Goal: Task Accomplishment & Management: Manage account settings

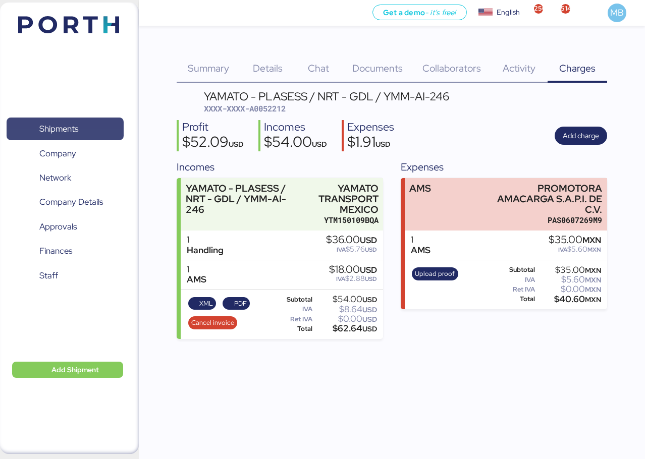
click at [61, 124] on span "Shipments" at bounding box center [58, 129] width 39 height 15
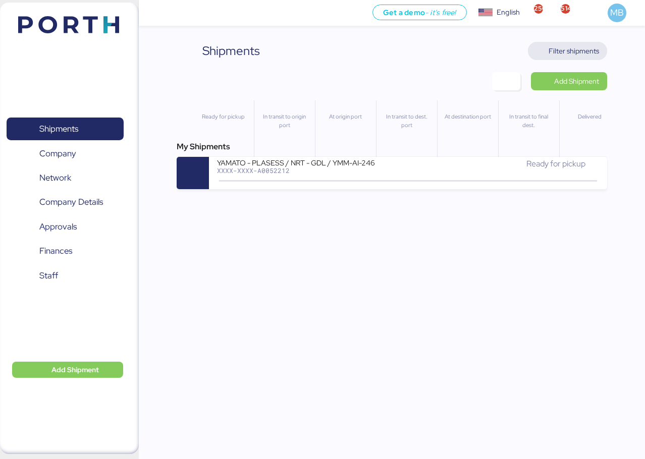
click at [603, 49] on span "Filter shipments" at bounding box center [567, 51] width 79 height 18
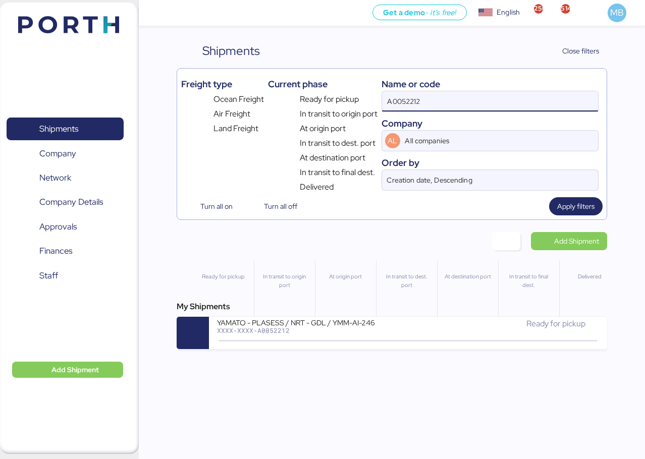
drag, startPoint x: 473, startPoint y: 96, endPoint x: 318, endPoint y: 96, distance: 155.3
click at [318, 96] on div "Freight type Ocean Freight Air Freight Land Freight Current phase Ready for pic…" at bounding box center [391, 133] width 421 height 121
paste input "A0052197"
type input "A0052197"
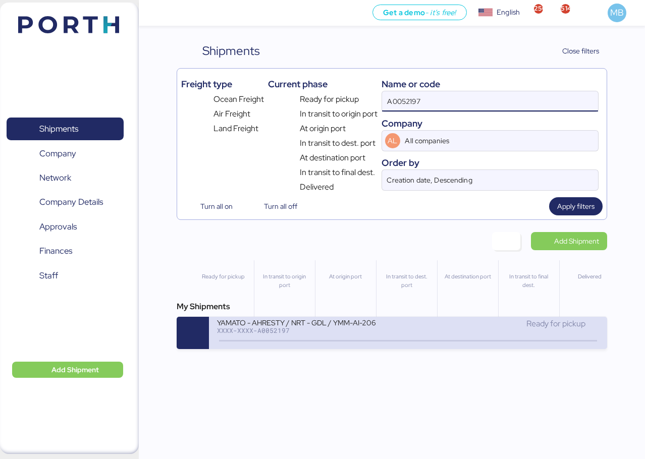
click at [337, 323] on div "YAMATO - AHRESTY / NRT - GDL / YMM-AI-206" at bounding box center [312, 322] width 191 height 9
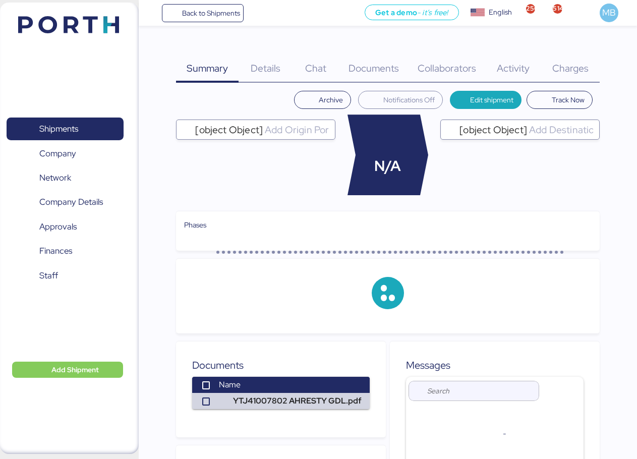
click at [577, 64] on span "Charges" at bounding box center [570, 68] width 36 height 13
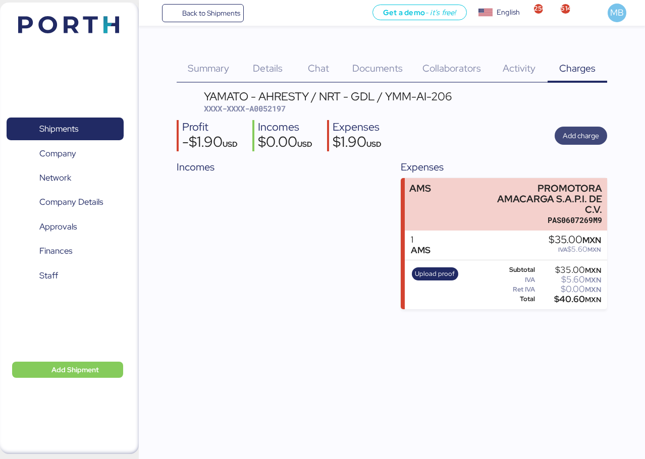
click at [576, 134] on span "Add charge" at bounding box center [580, 136] width 36 height 12
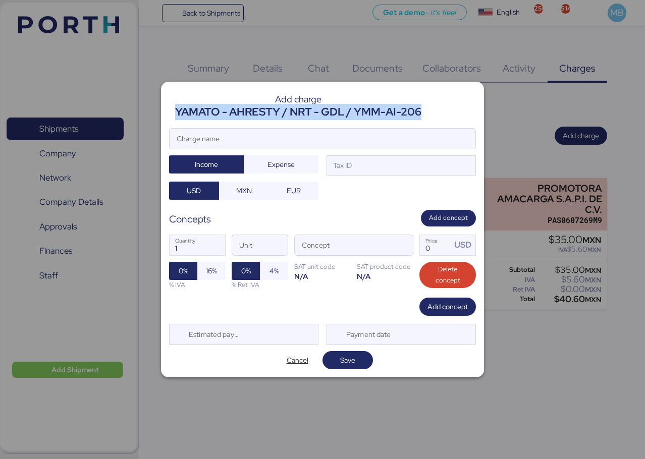
drag, startPoint x: 422, startPoint y: 110, endPoint x: 176, endPoint y: 109, distance: 246.6
click at [176, 109] on div "YAMATO - AHRESTY / NRT - GDL / YMM-AI-206" at bounding box center [298, 112] width 246 height 16
copy div "YAMATO - AHRESTY / NRT - GDL / YMM-AI-206"
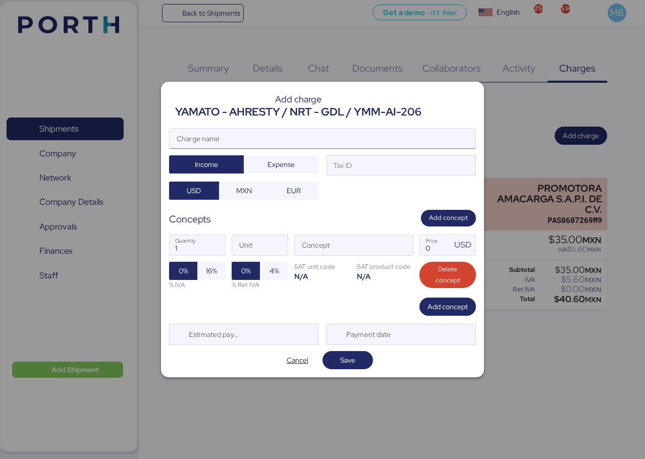
click at [225, 135] on input "Charge name" at bounding box center [322, 139] width 306 height 20
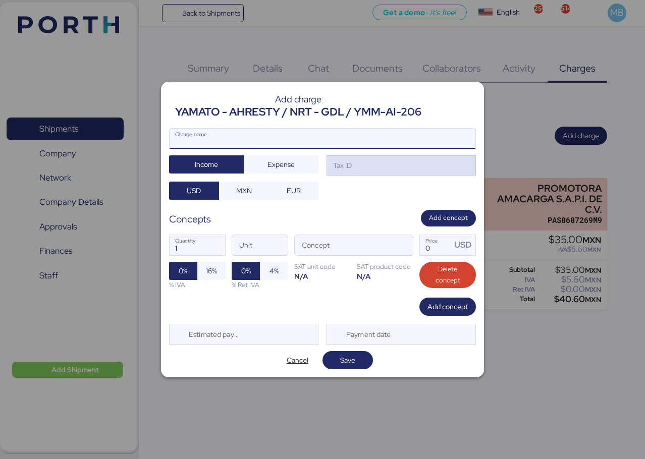
paste input "YAMATO - AHRESTY / NRT - GDL / YMM-AI-206"
type input "YAMATO - AHRESTY / NRT - GDL / YMM-AI-206"
click at [352, 168] on div "Tax ID" at bounding box center [341, 165] width 21 height 11
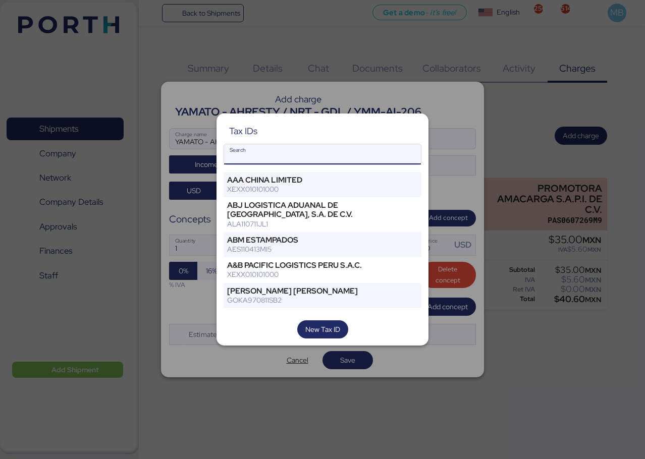
click at [322, 163] on input "Search" at bounding box center [322, 154] width 197 height 20
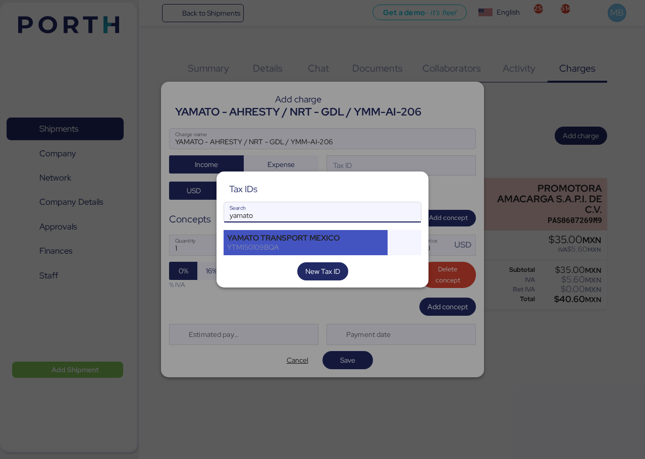
type input "yamato"
click at [287, 242] on div "YAMATO TRANSPORT MEXICO" at bounding box center [305, 238] width 157 height 9
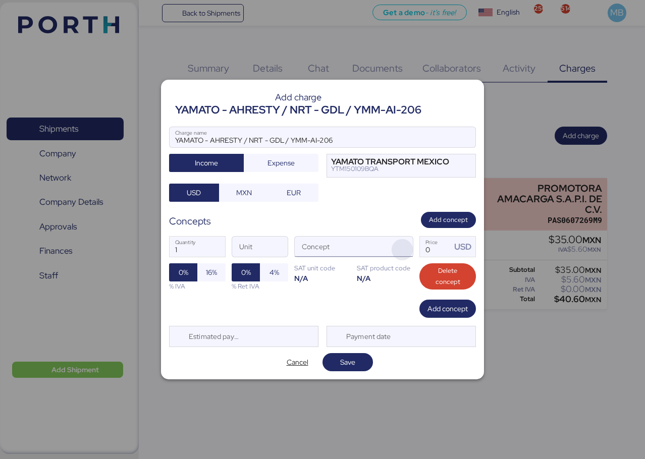
click at [398, 250] on span "button" at bounding box center [401, 249] width 21 height 21
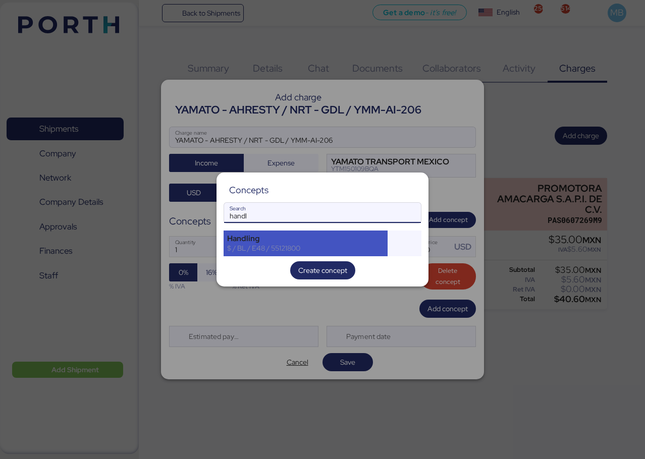
type input "handl"
click at [288, 235] on div "Handling" at bounding box center [305, 238] width 157 height 9
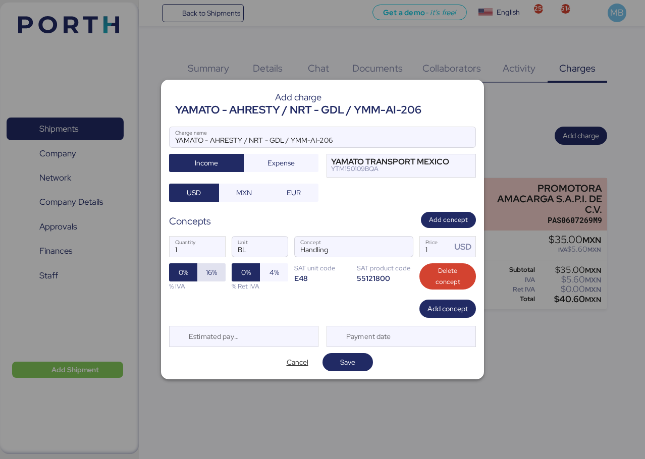
click at [217, 274] on span "16%" at bounding box center [211, 272] width 28 height 18
drag, startPoint x: 428, startPoint y: 252, endPoint x: 401, endPoint y: 251, distance: 26.7
click at [401, 251] on div "1 Quantity BL Unit Handling Concept 1 Price USD 0% 16% % IVA 0% 4% % Ret IVA SA…" at bounding box center [322, 263] width 307 height 71
type input "3"
type input "680"
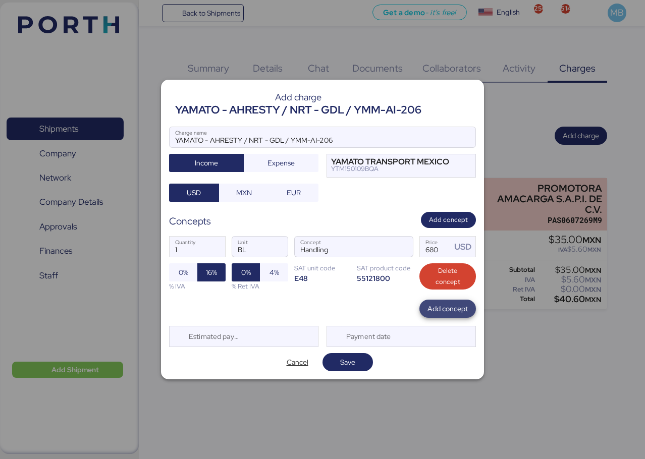
click at [444, 314] on span "Add concept" at bounding box center [447, 309] width 40 height 12
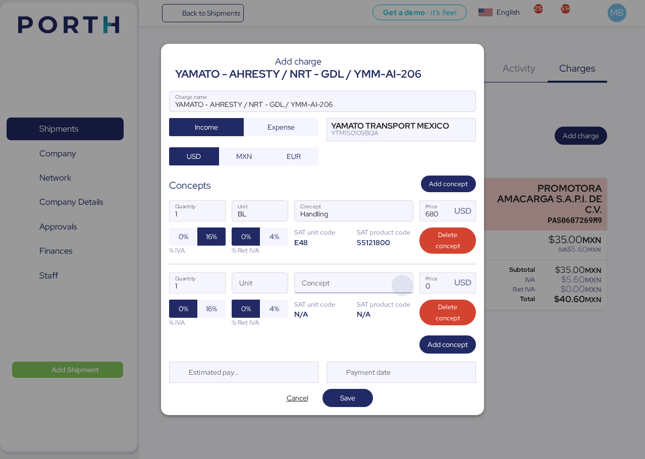
click at [406, 284] on span "button" at bounding box center [401, 285] width 21 height 21
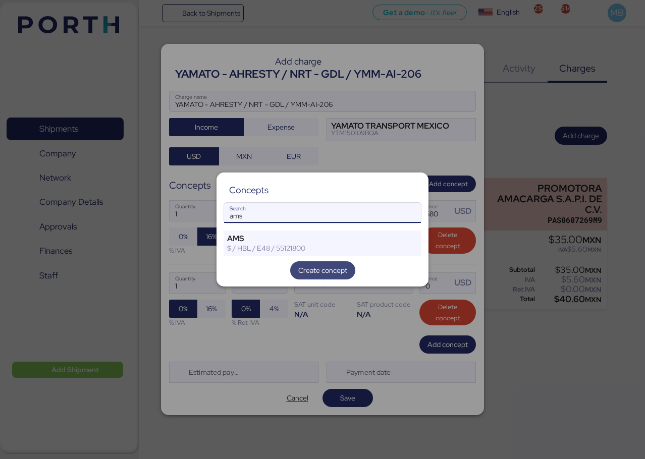
type input "ams"
click at [336, 273] on span "Create concept" at bounding box center [322, 270] width 49 height 12
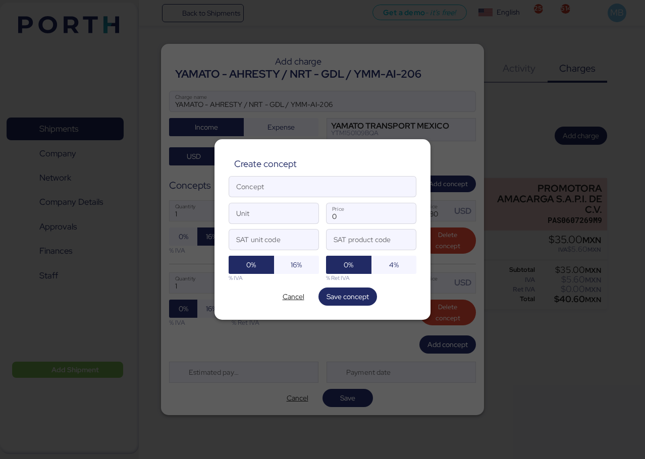
click at [286, 301] on span "Cancel" at bounding box center [293, 296] width 22 height 12
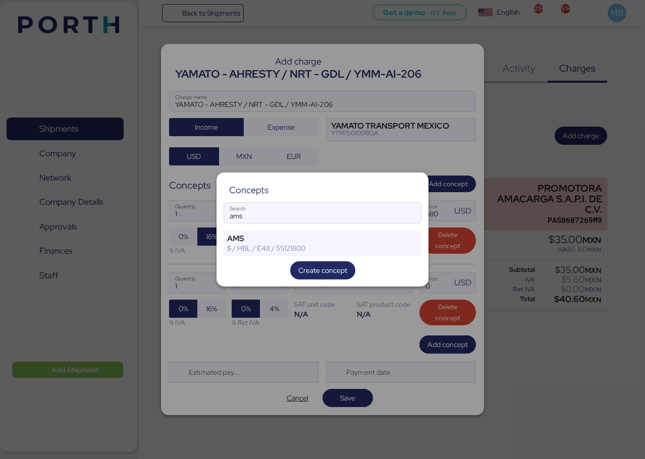
click at [460, 121] on div at bounding box center [322, 229] width 645 height 459
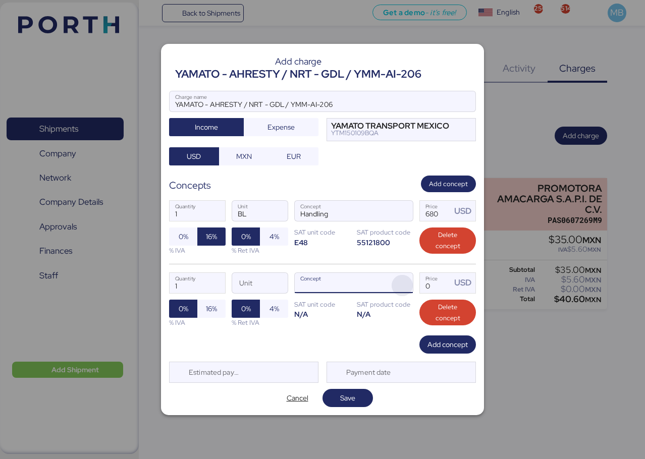
click at [410, 286] on span "button" at bounding box center [401, 285] width 21 height 21
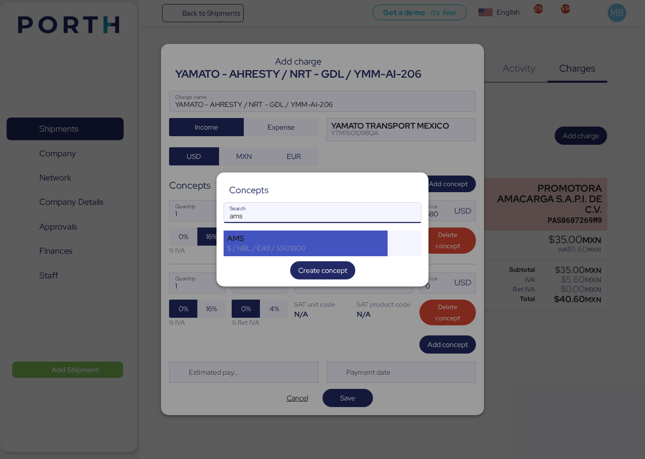
type input "ams"
click at [270, 240] on div "AMS" at bounding box center [305, 238] width 157 height 9
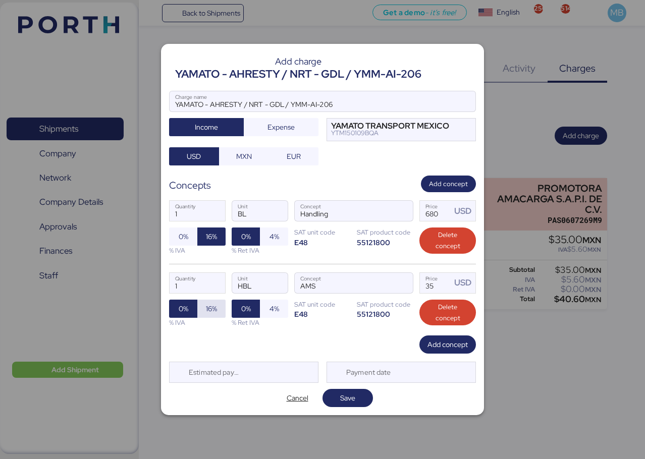
click at [212, 307] on span "16%" at bounding box center [211, 309] width 11 height 12
click at [426, 285] on input "35" at bounding box center [435, 283] width 31 height 20
drag, startPoint x: 439, startPoint y: 284, endPoint x: 408, endPoint y: 284, distance: 30.8
click at [408, 284] on div "1 Quantity HBL Unit AMS Concept 35 Price USD 0% 16% % IVA 0% 4% % Ret IVA SAT u…" at bounding box center [322, 300] width 307 height 72
type input "340"
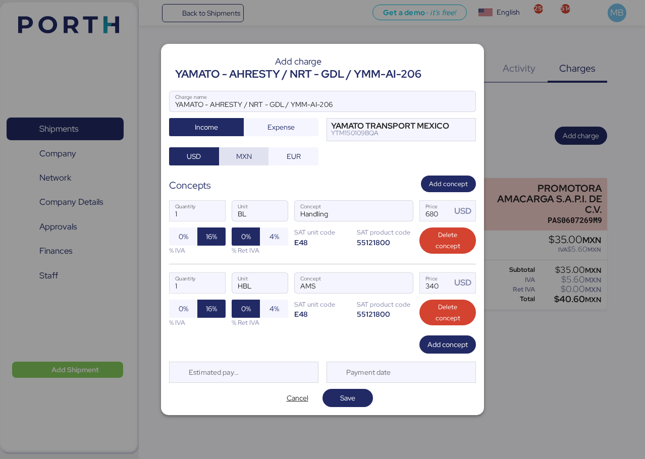
click at [252, 156] on span "MXN" at bounding box center [244, 156] width 34 height 14
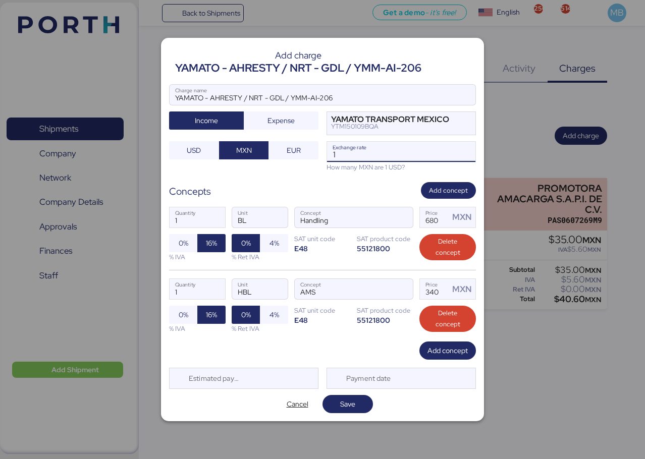
drag, startPoint x: 343, startPoint y: 157, endPoint x: 329, endPoint y: 157, distance: 14.6
click at [329, 157] on input "1" at bounding box center [401, 152] width 148 height 20
paste input "8.3602"
type input "18.3602"
click at [348, 403] on span "Save" at bounding box center [347, 404] width 15 height 12
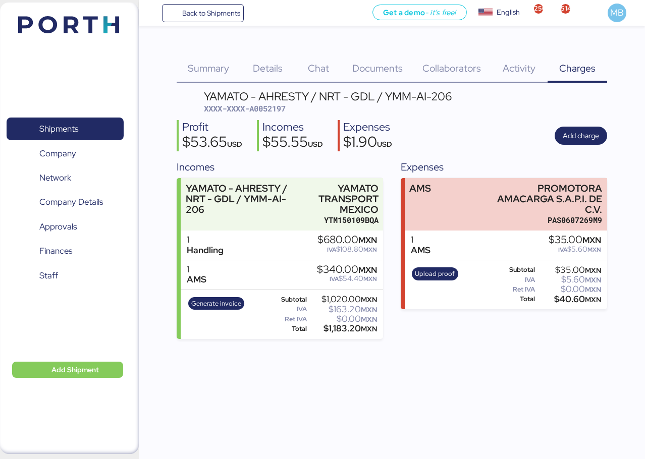
click at [281, 111] on span "XXXX-XXXX-A0052197" at bounding box center [245, 108] width 82 height 10
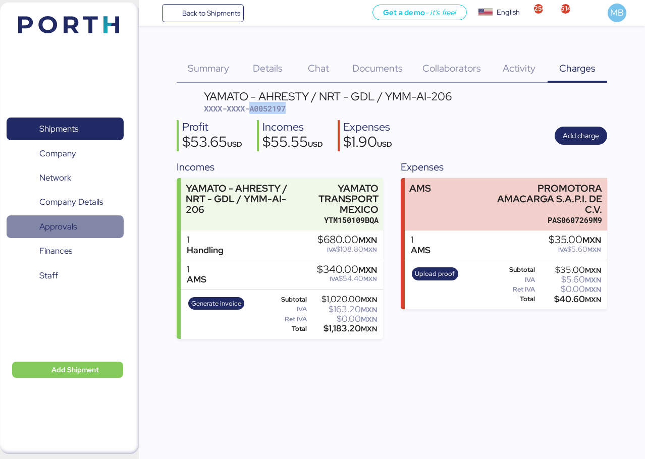
copy span "A0052197"
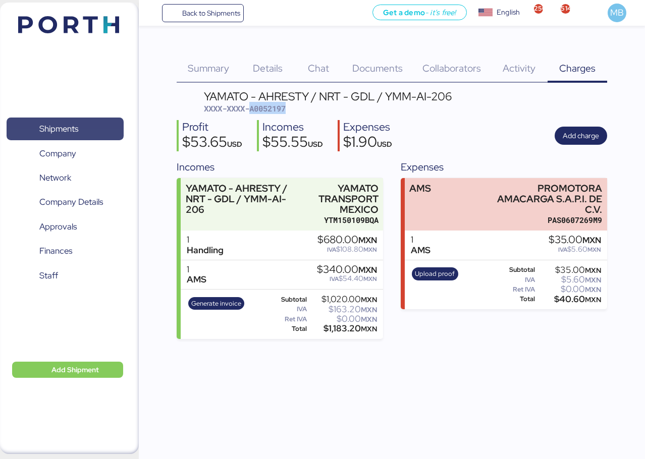
click at [83, 130] on span "Shipments" at bounding box center [65, 129] width 108 height 15
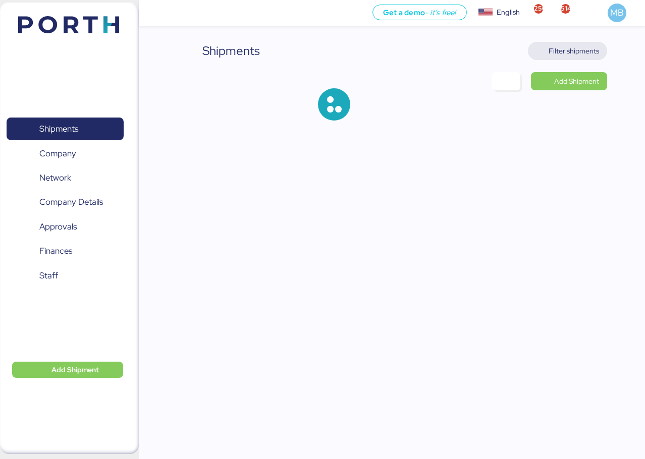
click at [581, 52] on span "Filter shipments" at bounding box center [573, 51] width 50 height 12
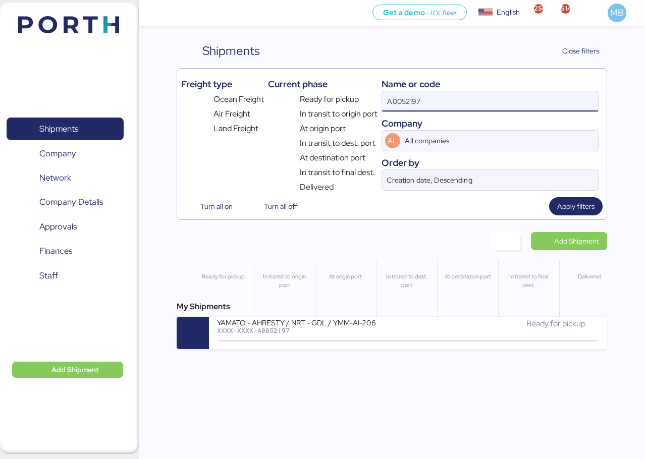
drag, startPoint x: 473, startPoint y: 96, endPoint x: 312, endPoint y: 96, distance: 161.4
click at [312, 96] on div "Freight type Ocean Freight Air Freight Land Freight Current phase Ready for pic…" at bounding box center [391, 133] width 421 height 121
paste input "A0052212"
type input "A0052212"
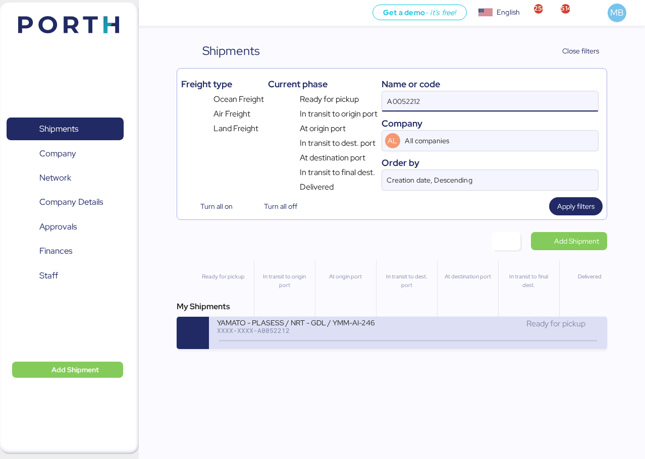
click at [417, 335] on icon at bounding box center [407, 340] width 48 height 11
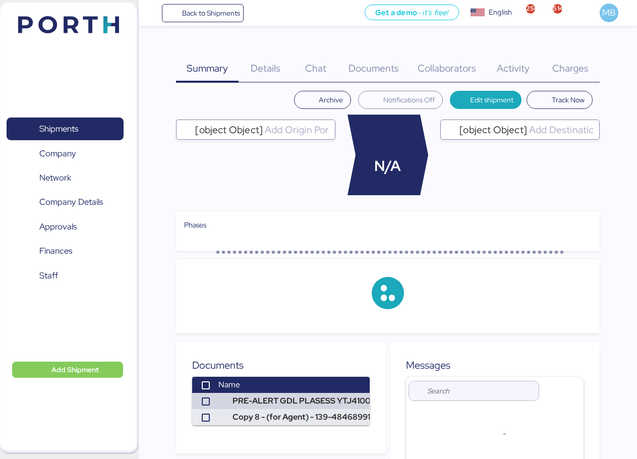
click at [576, 56] on div "Charges 0" at bounding box center [570, 62] width 59 height 41
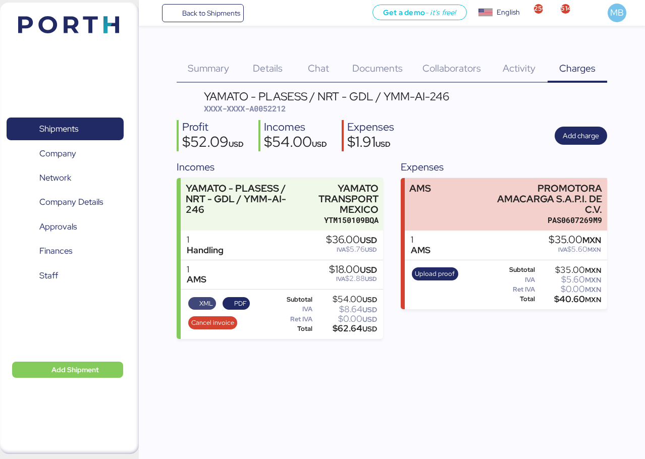
click at [202, 303] on span "XML" at bounding box center [206, 303] width 14 height 11
click at [237, 303] on span "PDF" at bounding box center [240, 303] width 13 height 11
click at [280, 106] on span "XXXX-XXXX-A0052212" at bounding box center [245, 108] width 82 height 10
click at [277, 111] on span "XXXX-XXXX-A0052212" at bounding box center [245, 108] width 82 height 10
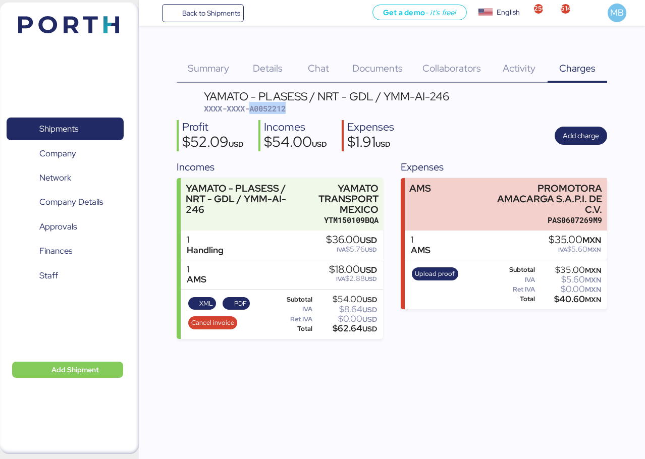
click at [277, 111] on span "XXXX-XXXX-A0052212" at bounding box center [245, 108] width 82 height 10
